Goal: Task Accomplishment & Management: Complete application form

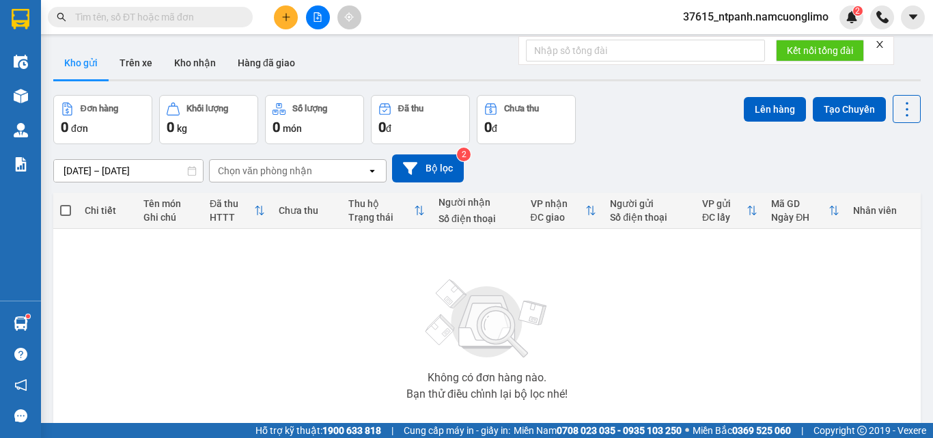
click at [209, 20] on input "text" at bounding box center [155, 17] width 161 height 15
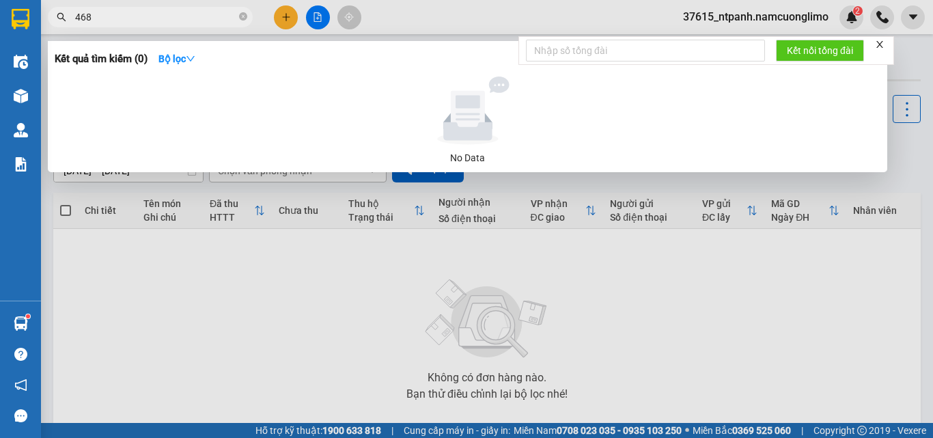
type input "468"
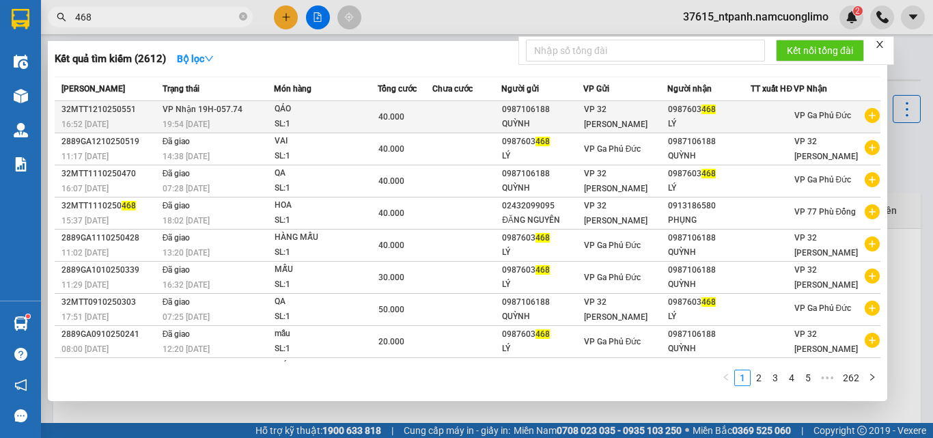
click at [717, 125] on div "LÝ" at bounding box center [709, 124] width 83 height 14
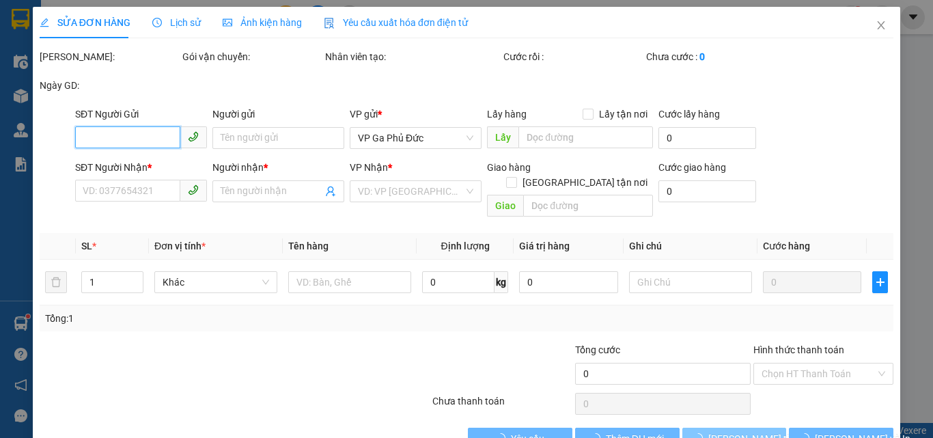
type input "0987106188"
type input "QUỲNH"
type input "0987603468"
type input "LÝ"
type input "40.000"
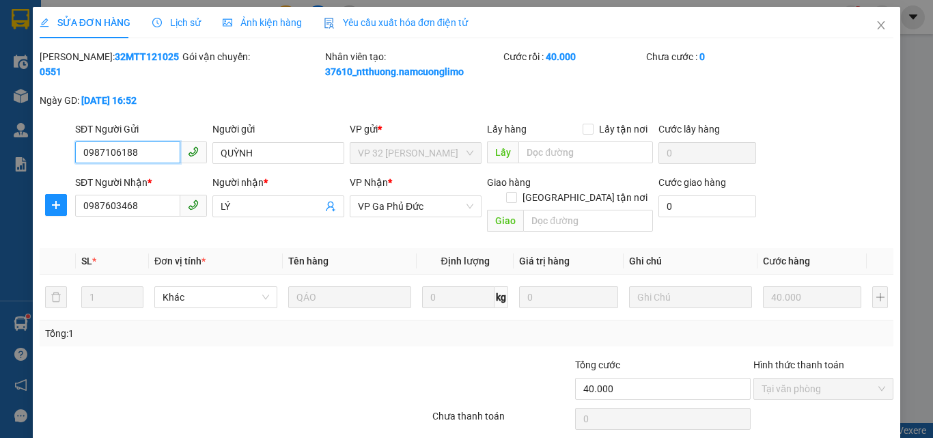
scroll to position [38, 0]
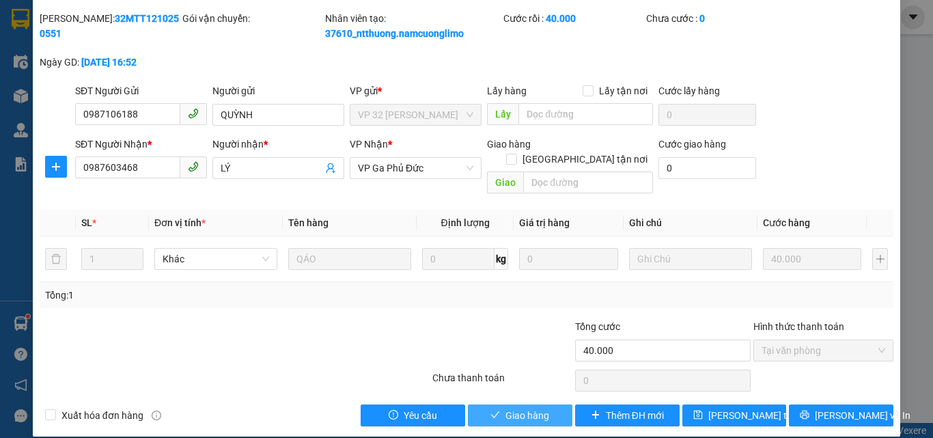
click at [518, 408] on span "Giao hàng" at bounding box center [528, 415] width 44 height 15
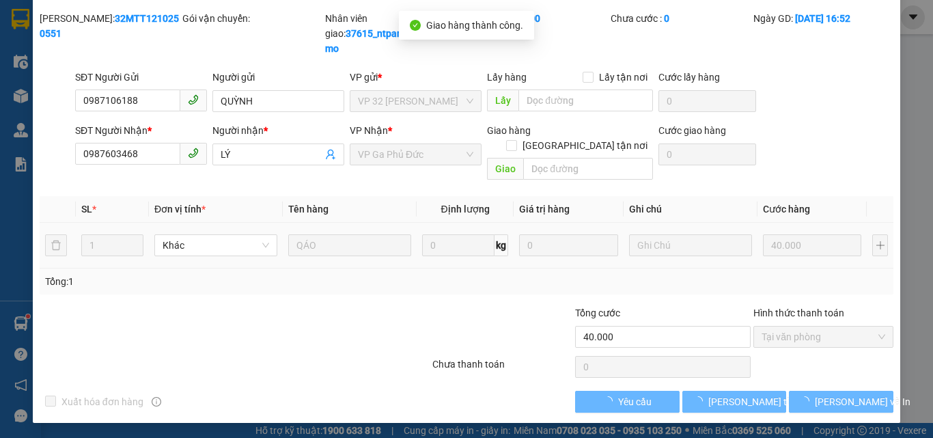
scroll to position [25, 0]
